Goal: Navigation & Orientation: Find specific page/section

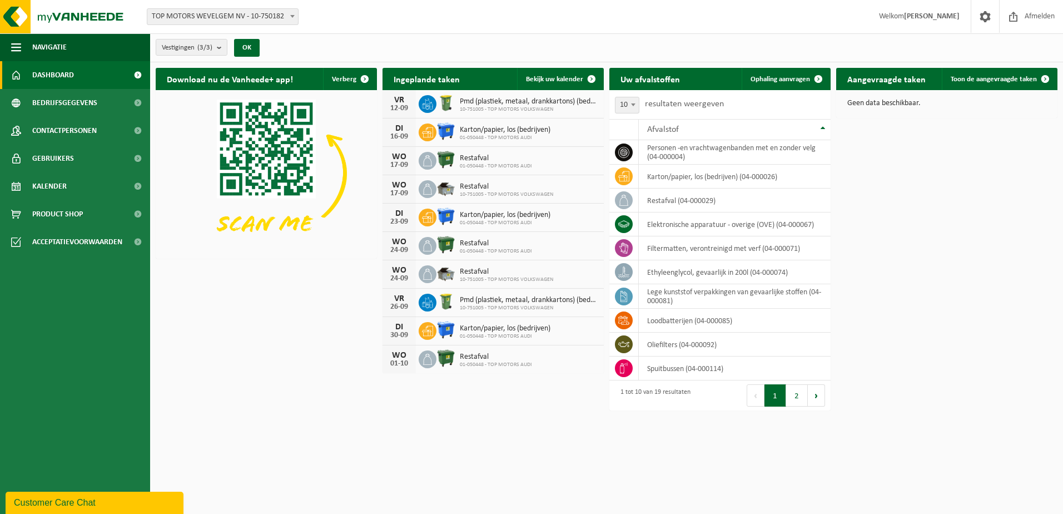
click at [82, 77] on link "Dashboard" at bounding box center [75, 75] width 150 height 28
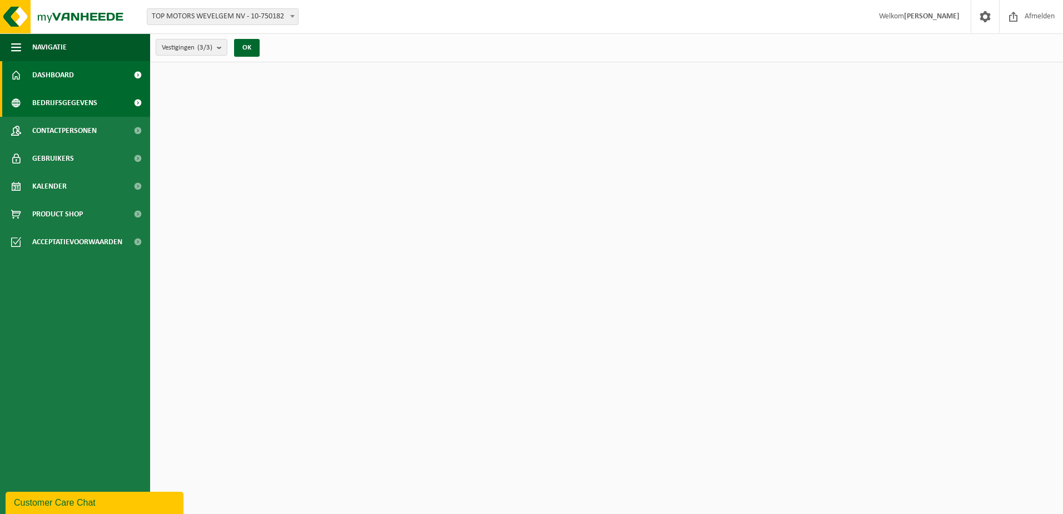
click at [81, 105] on span "Bedrijfsgegevens" at bounding box center [64, 103] width 65 height 28
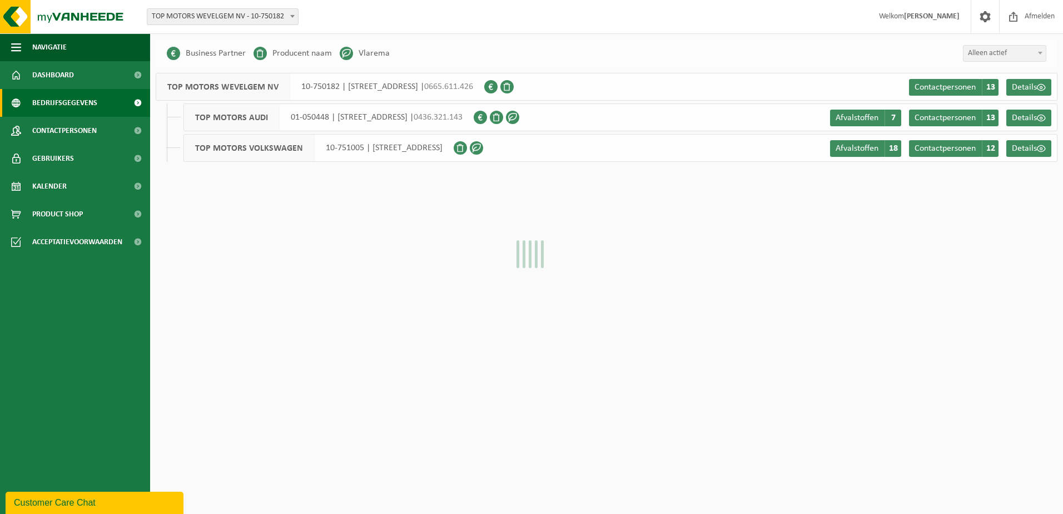
click at [85, 128] on span "Contactpersonen" at bounding box center [64, 131] width 64 height 28
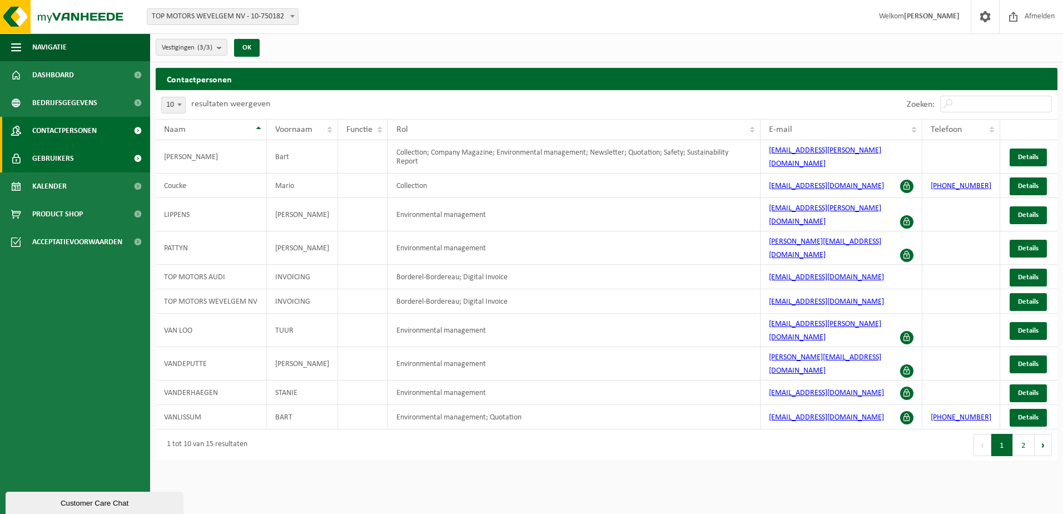
click at [78, 151] on link "Gebruikers" at bounding box center [75, 159] width 150 height 28
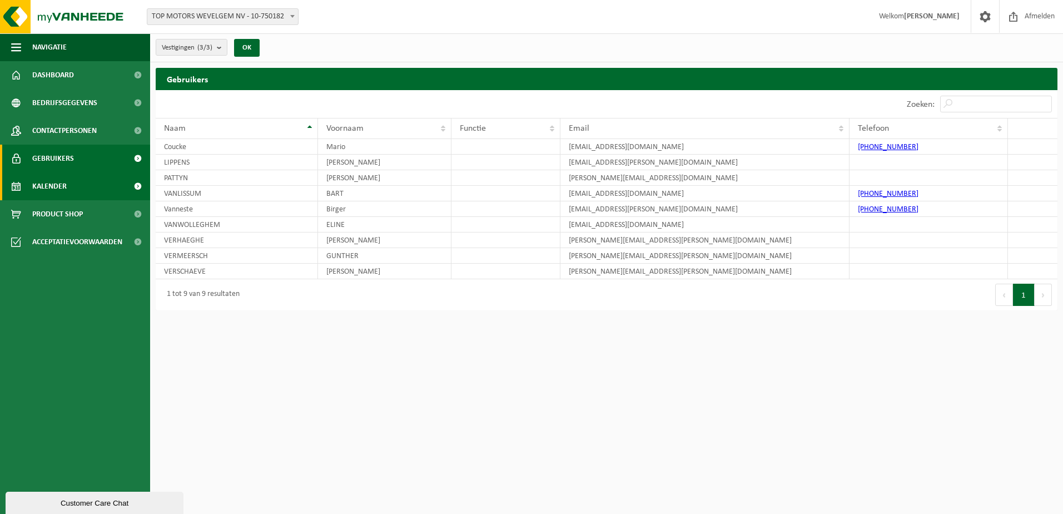
click at [63, 198] on span "Kalender" at bounding box center [49, 186] width 34 height 28
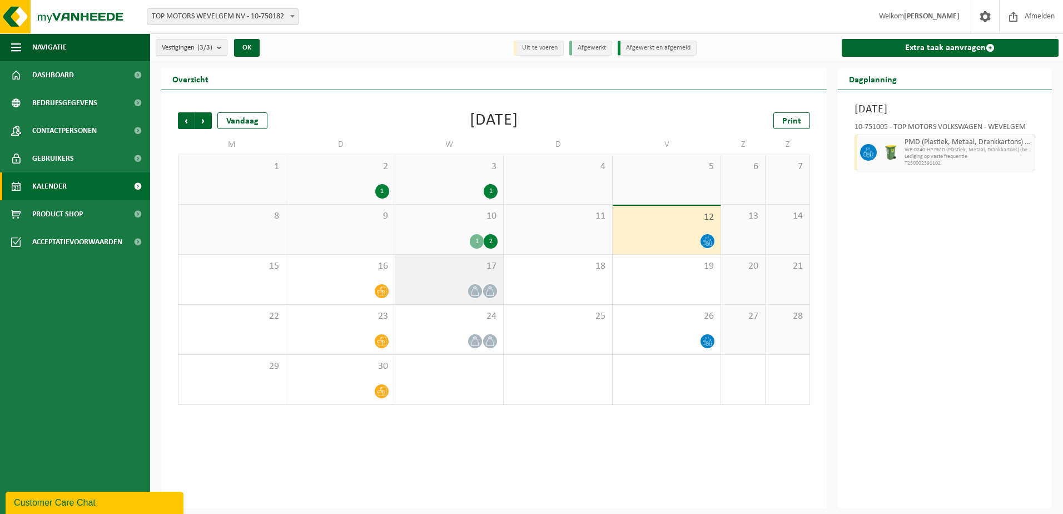
click at [471, 292] on icon at bounding box center [474, 290] width 9 height 9
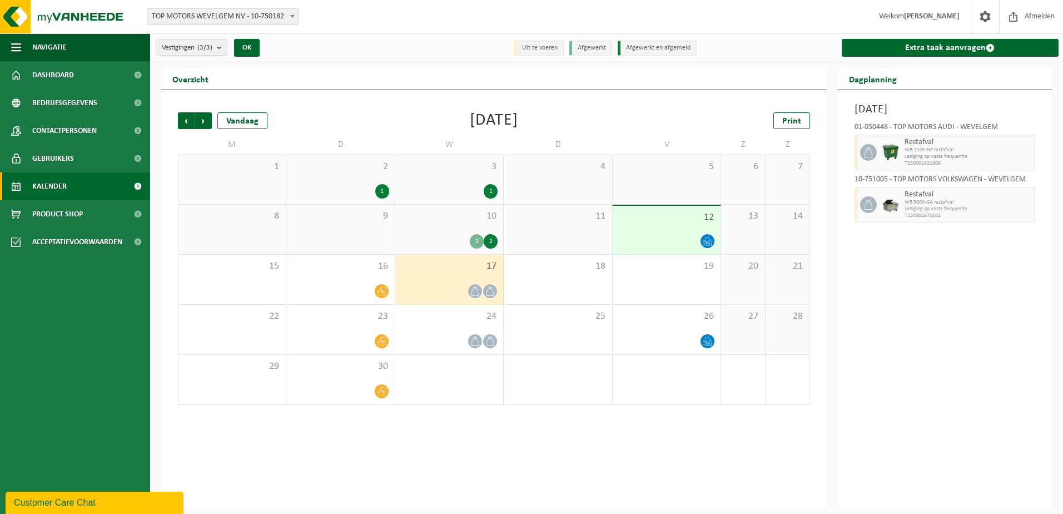
click at [206, 42] on span "Vestigingen (3/3)" at bounding box center [187, 47] width 51 height 17
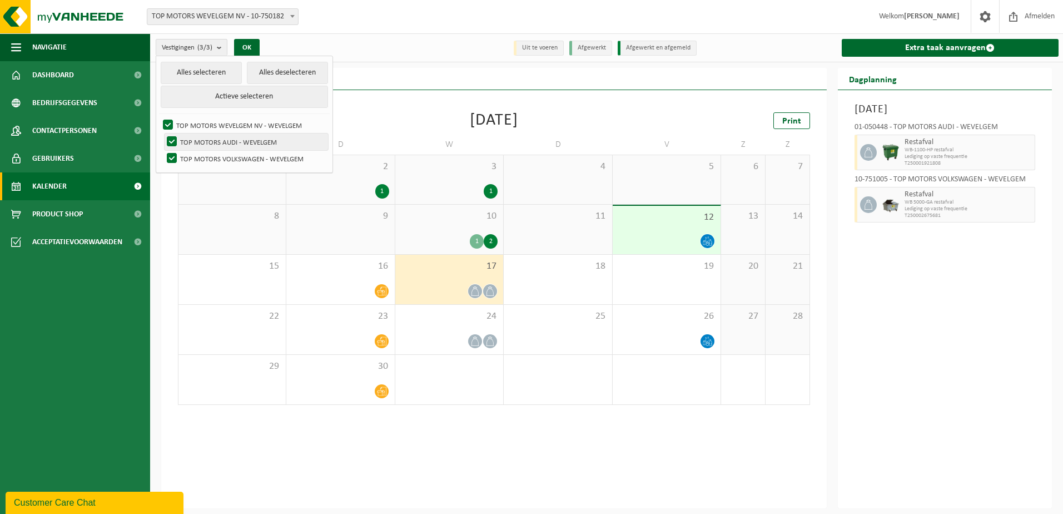
click at [172, 141] on label "TOP MOTORS AUDI - WEVELGEM" at bounding box center [246, 141] width 163 height 17
click at [163, 133] on input "TOP MOTORS AUDI - WEVELGEM" at bounding box center [162, 133] width 1 height 1
checkbox input "false"
click at [260, 45] on button "OK" at bounding box center [247, 48] width 26 height 18
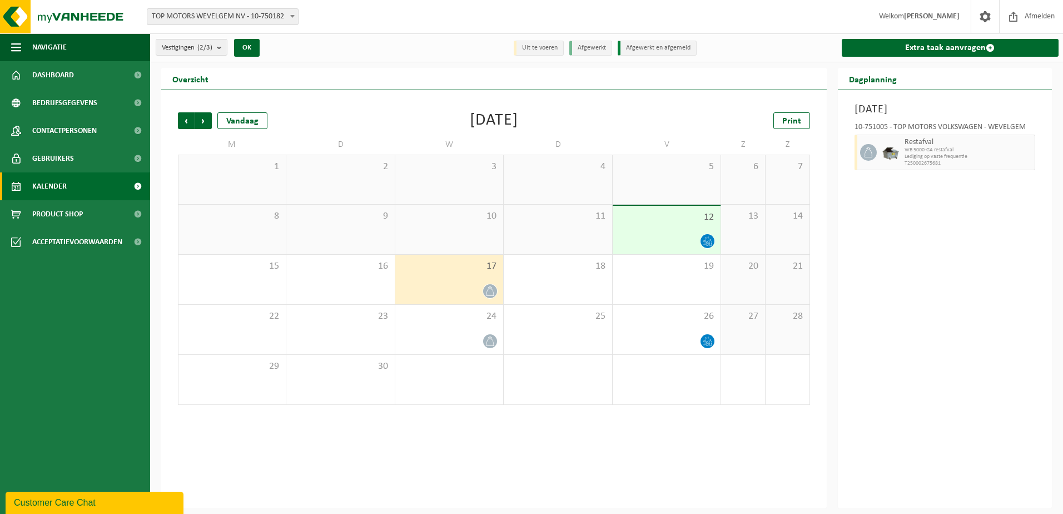
click at [490, 289] on icon at bounding box center [489, 290] width 9 height 9
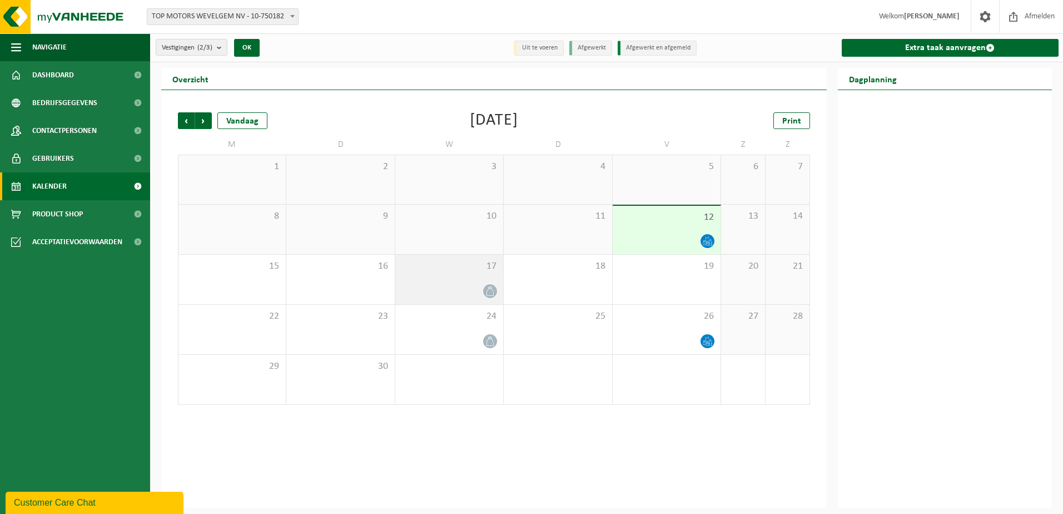
click at [489, 289] on icon at bounding box center [489, 290] width 9 height 9
